Goal: Task Accomplishment & Management: Complete application form

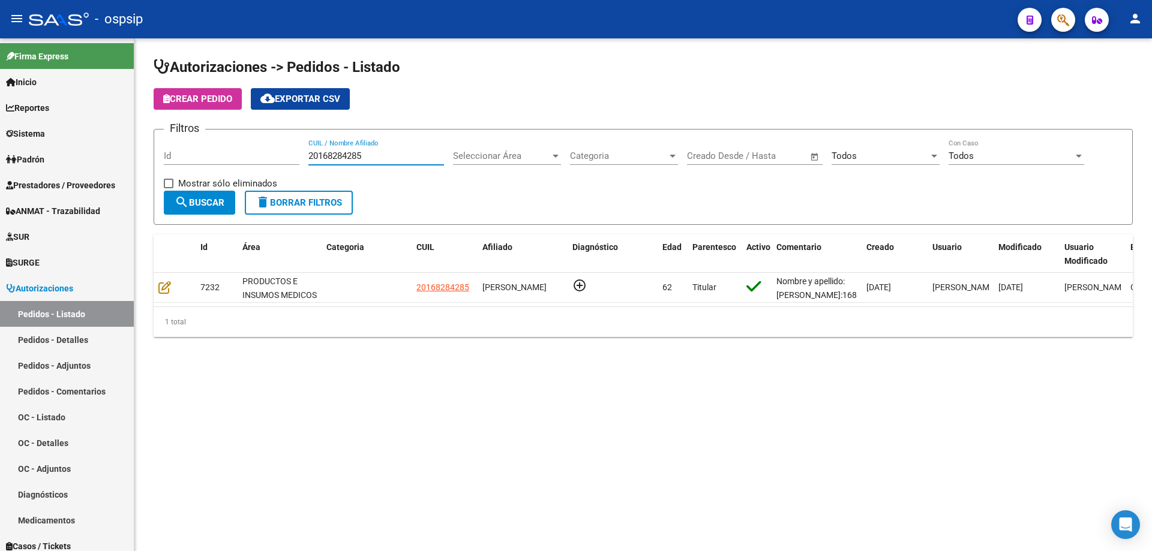
drag, startPoint x: 379, startPoint y: 155, endPoint x: 288, endPoint y: 158, distance: 90.6
click at [288, 158] on div "Filtros Id 20168284285 CUIL / Nombre Afiliado Seleccionar Área Seleccionar Área…" at bounding box center [643, 165] width 959 height 52
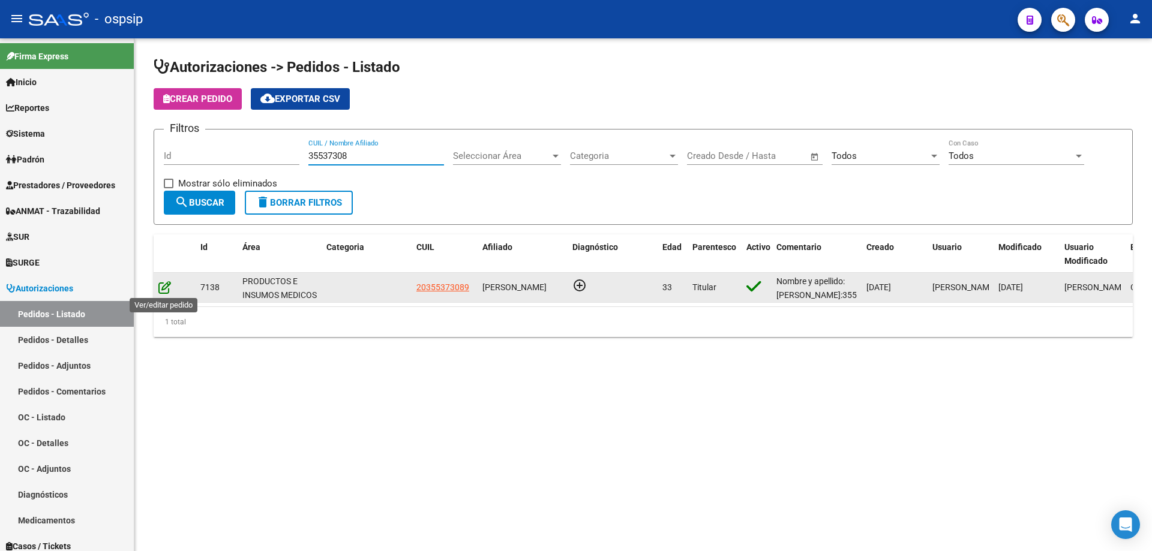
type input "35537308"
click at [170, 284] on icon at bounding box center [164, 287] width 13 height 13
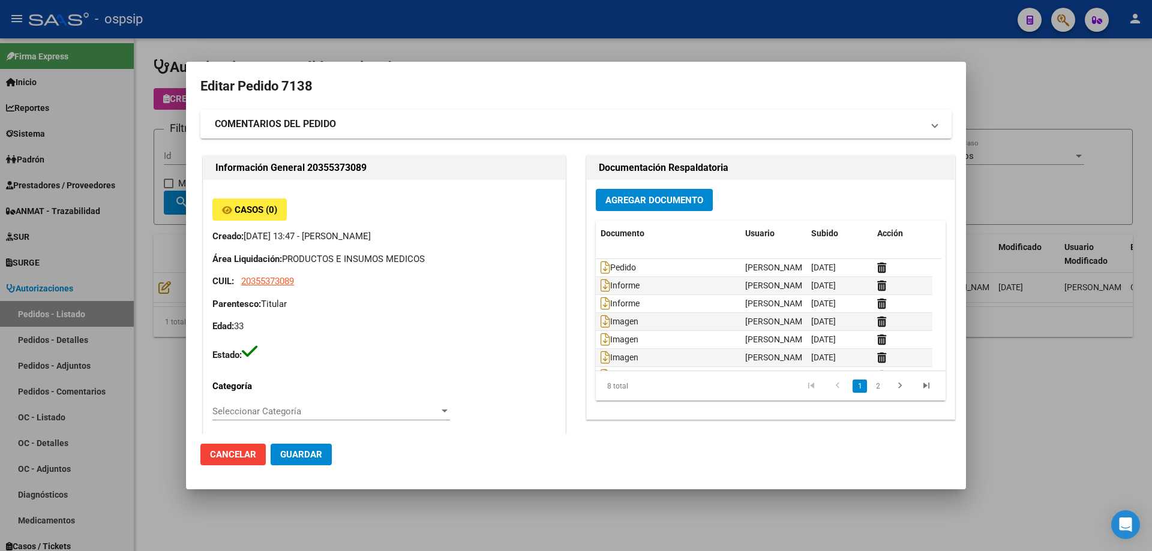
type input "[GEOGRAPHIC_DATA], [GEOGRAPHIC_DATA][PERSON_NAME], [PERSON_NAME] 1614"
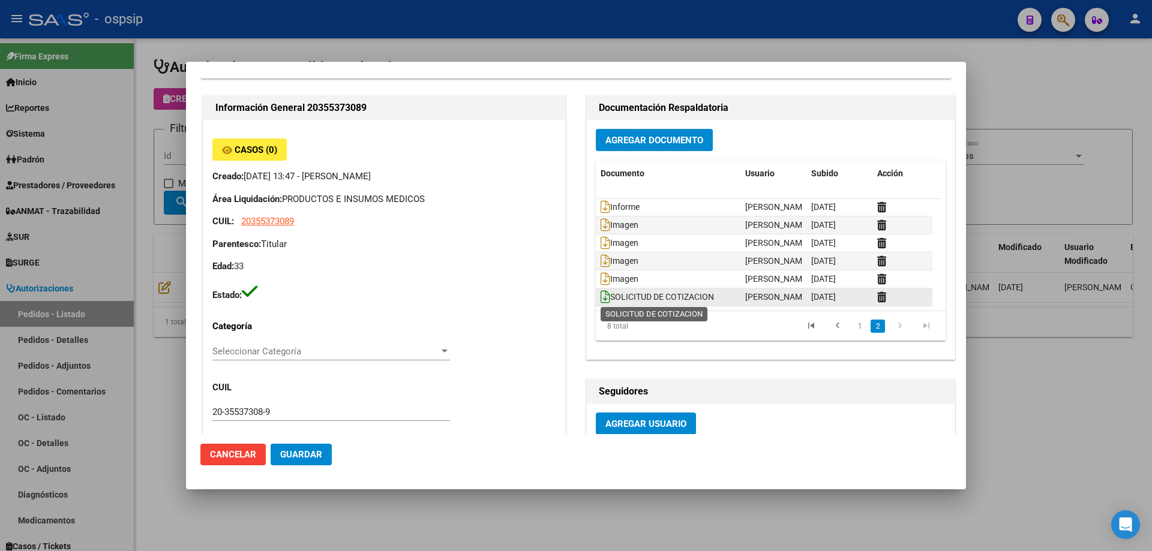
click at [601, 298] on icon at bounding box center [606, 296] width 10 height 13
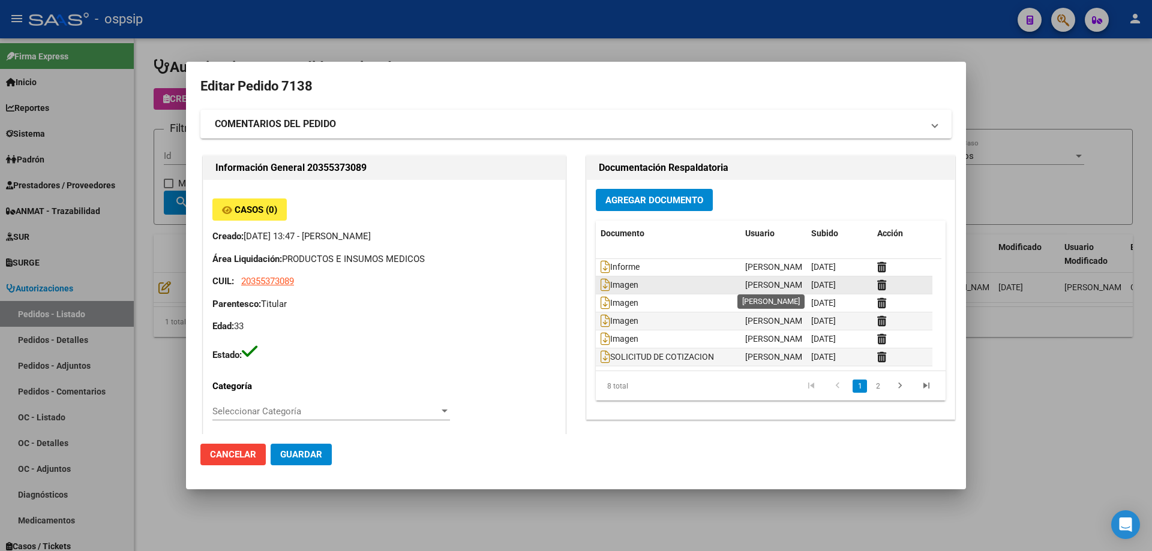
scroll to position [0, 0]
click at [779, 29] on div at bounding box center [576, 275] width 1152 height 551
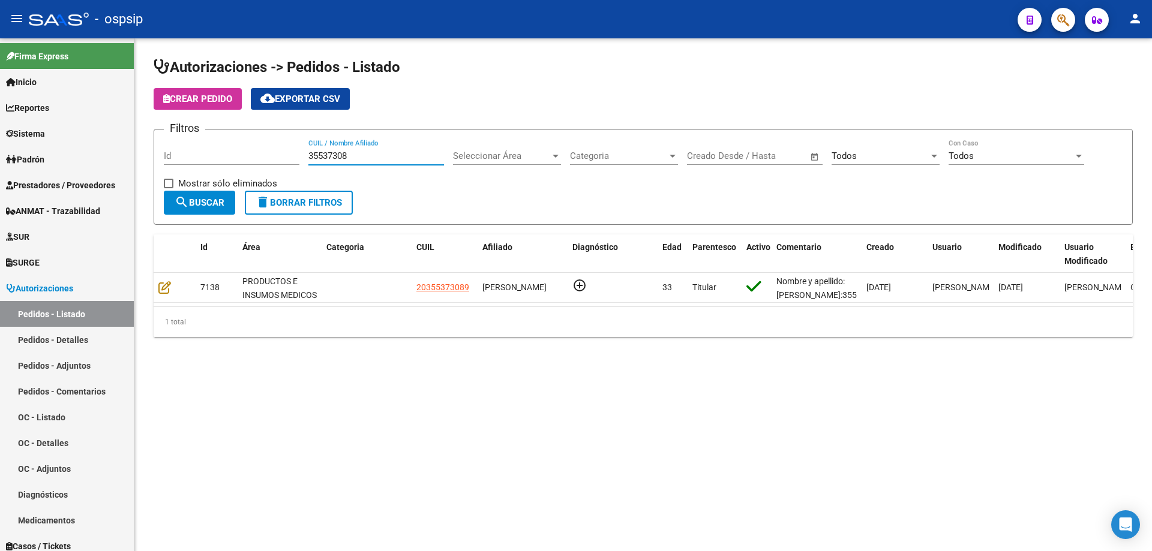
drag, startPoint x: 350, startPoint y: 158, endPoint x: 294, endPoint y: 157, distance: 56.4
click at [294, 157] on div "Filtros Id 35537308 CUIL / Nombre Afiliado Seleccionar Área Seleccionar Área Ca…" at bounding box center [643, 165] width 959 height 52
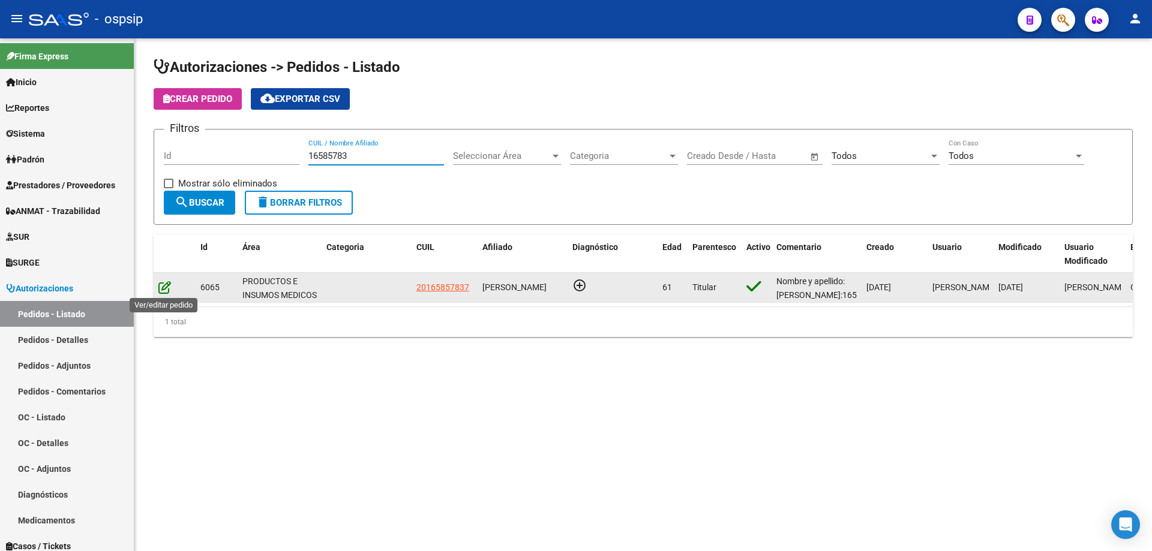
type input "16585783"
click at [163, 290] on icon at bounding box center [164, 287] width 13 height 13
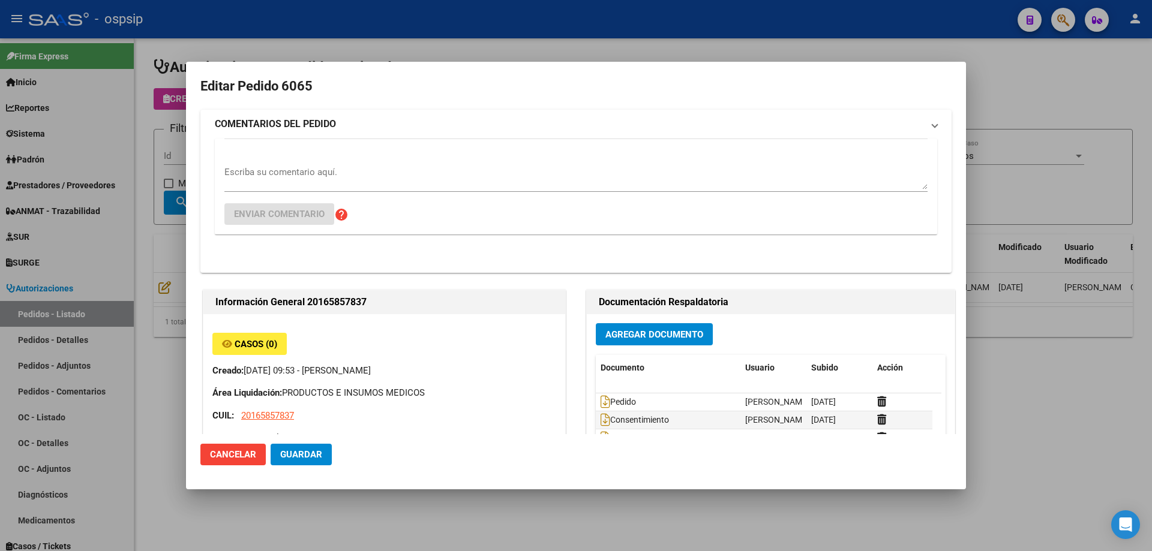
type input "[PERSON_NAME]"
type input "[GEOGRAPHIC_DATA], [PERSON_NAME], [GEOGRAPHIC_DATA] M.6 S/N, Departamento: 12"
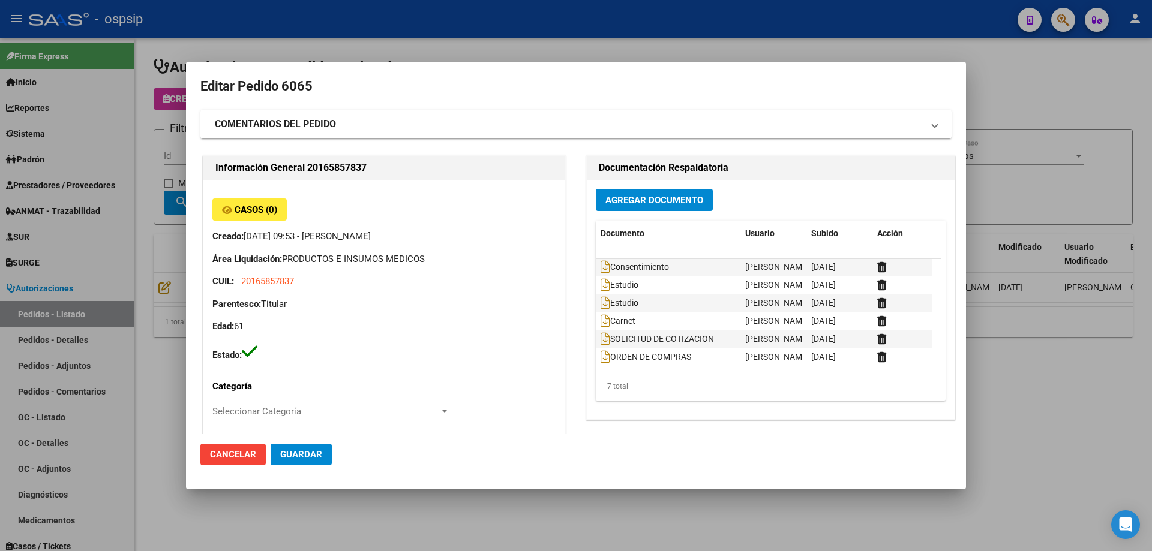
click at [580, 34] on div at bounding box center [576, 275] width 1152 height 551
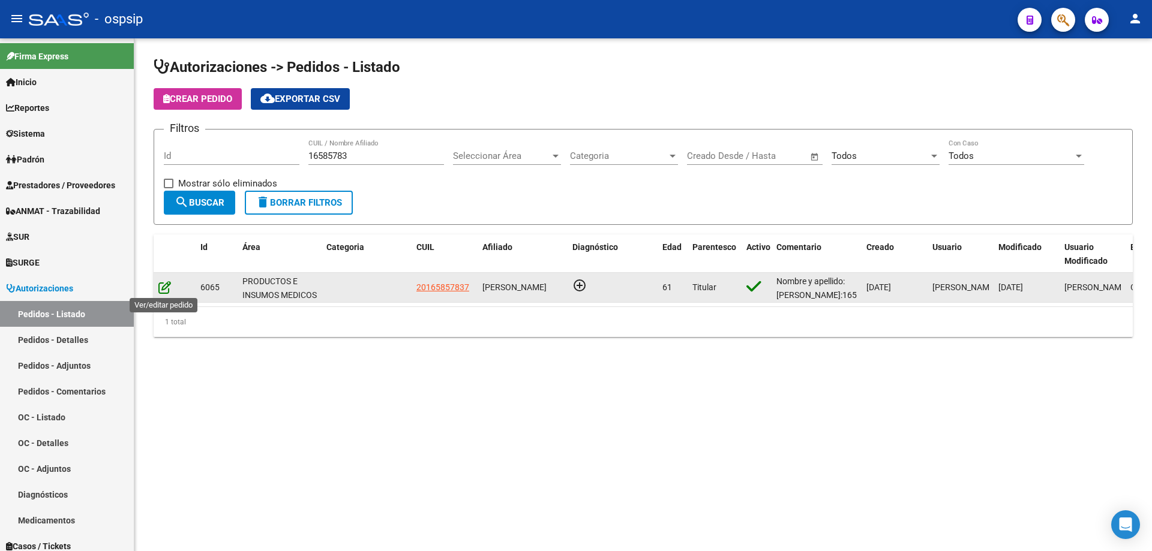
click at [163, 283] on icon at bounding box center [164, 287] width 13 height 13
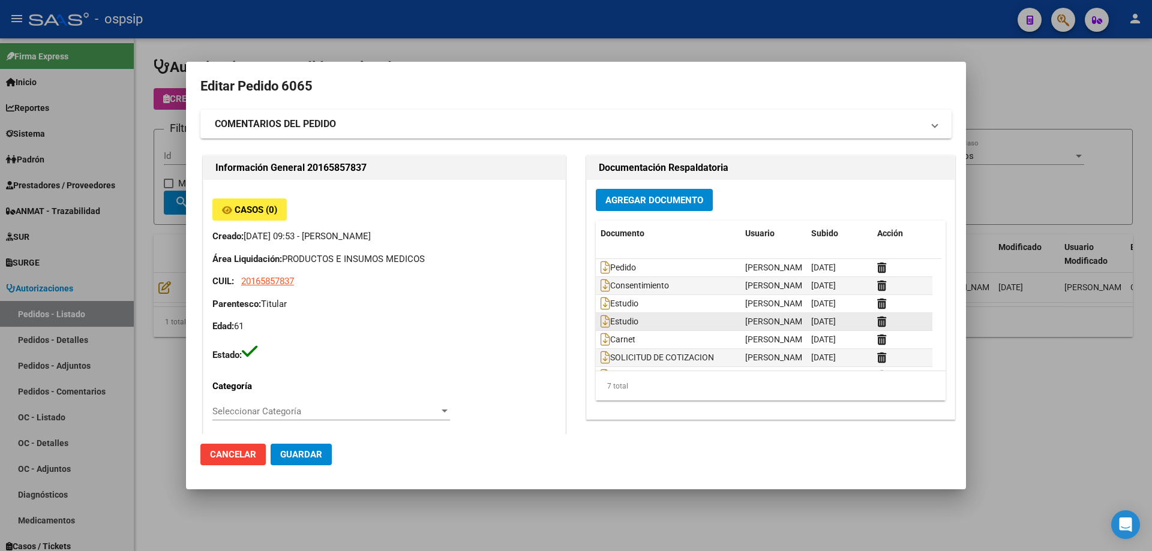
type input "[PERSON_NAME]"
type input "[GEOGRAPHIC_DATA], [PERSON_NAME], [GEOGRAPHIC_DATA] M.6 S/N, Departamento: 12"
click at [602, 268] on icon at bounding box center [606, 267] width 10 height 13
click at [601, 290] on icon at bounding box center [606, 285] width 10 height 13
